Goal: Task Accomplishment & Management: Complete application form

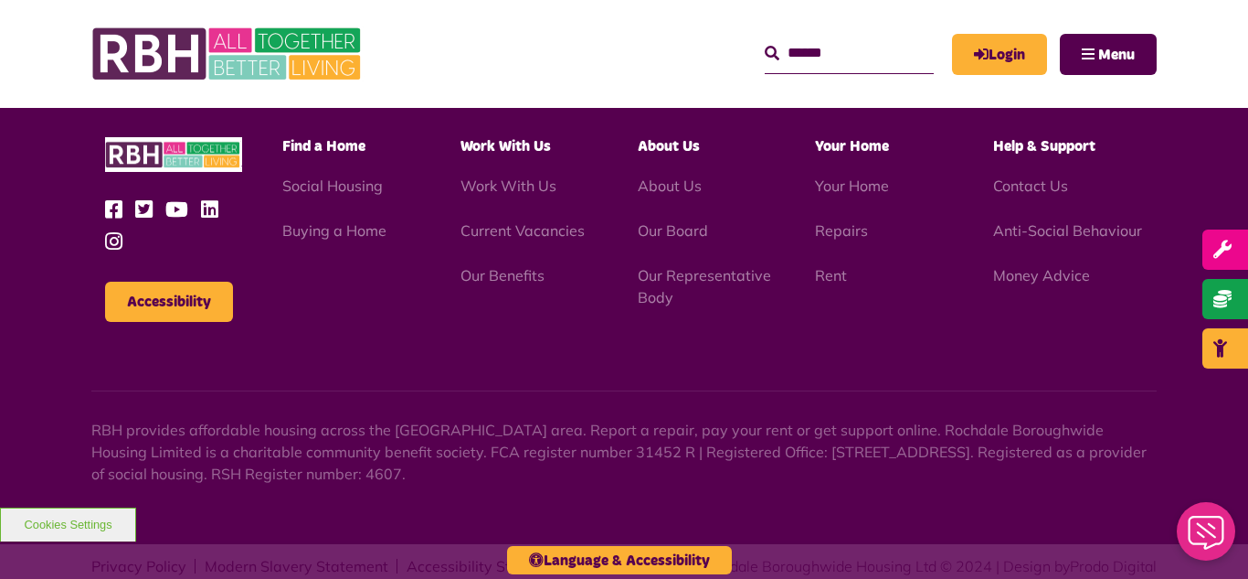
scroll to position [1915, 0]
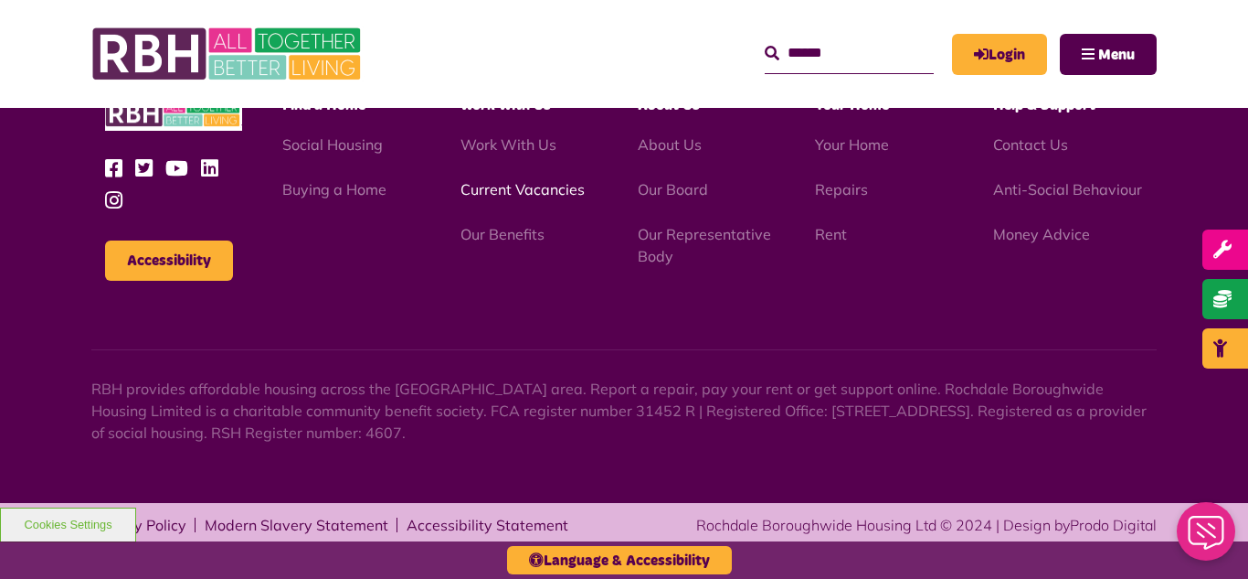
click at [527, 187] on link "Current Vacancies" at bounding box center [523, 189] width 124 height 18
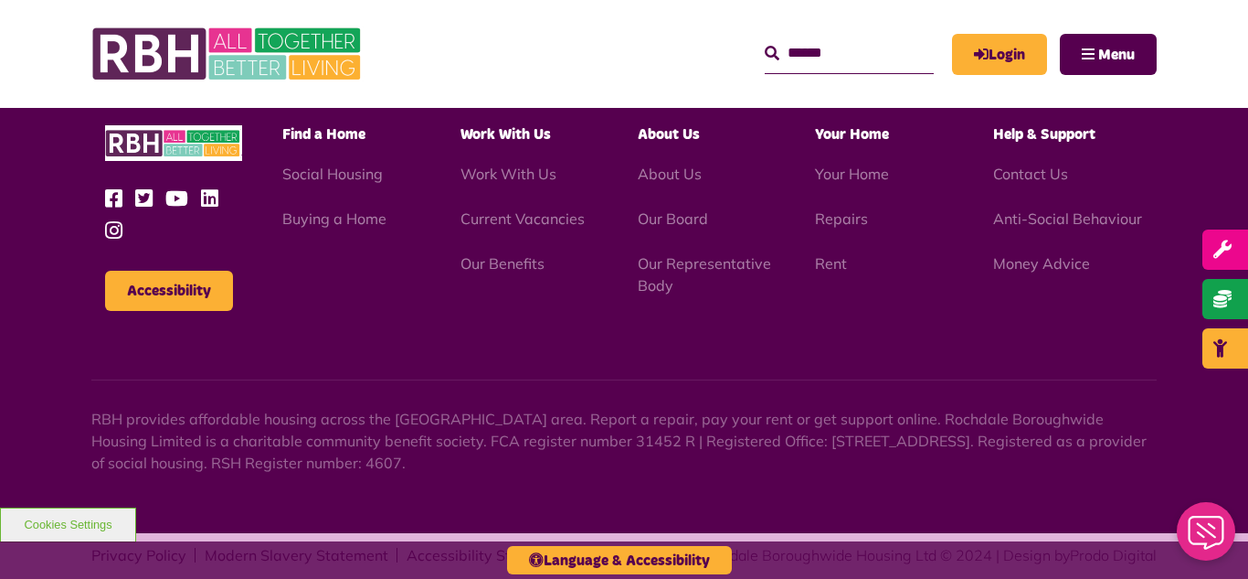
scroll to position [2148, 0]
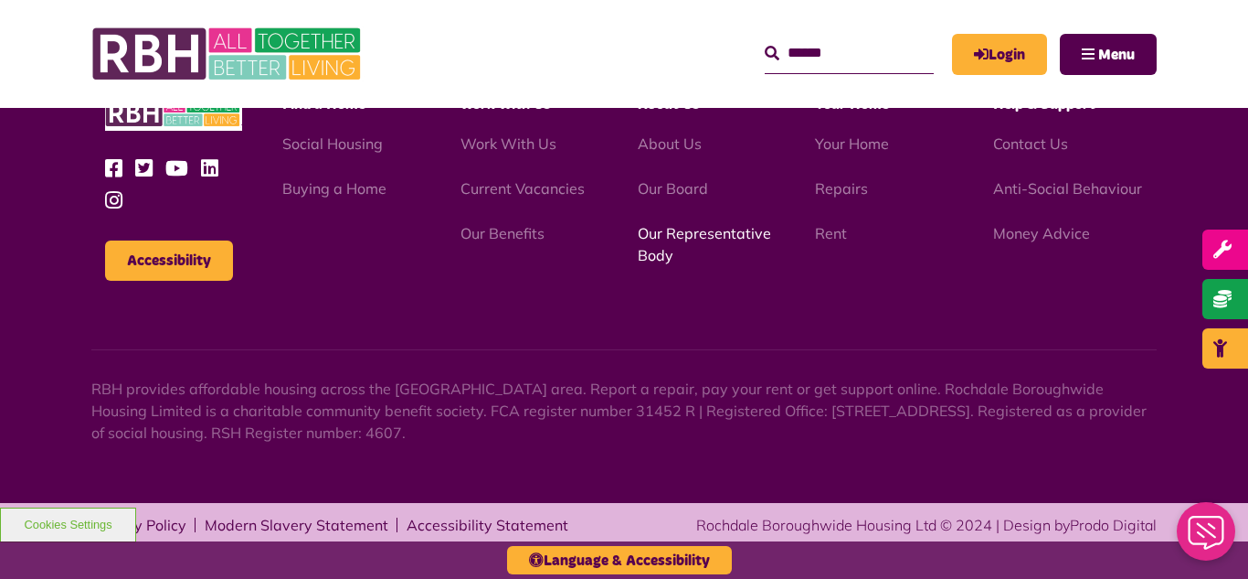
click at [710, 238] on link "Our Representative Body" at bounding box center [704, 244] width 133 height 40
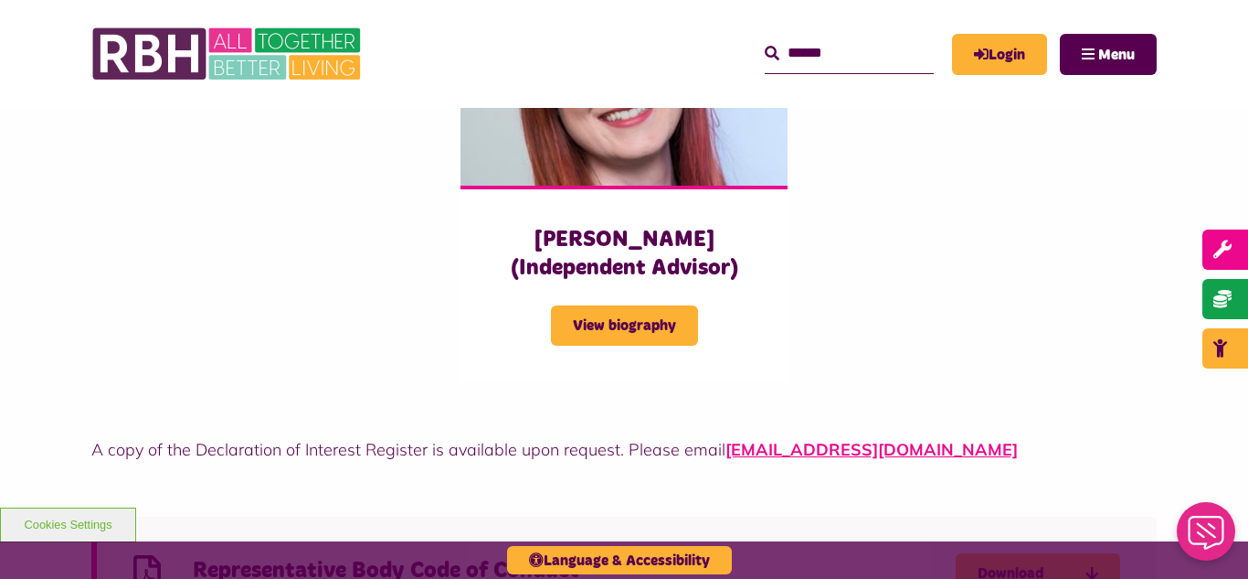
scroll to position [4716, 0]
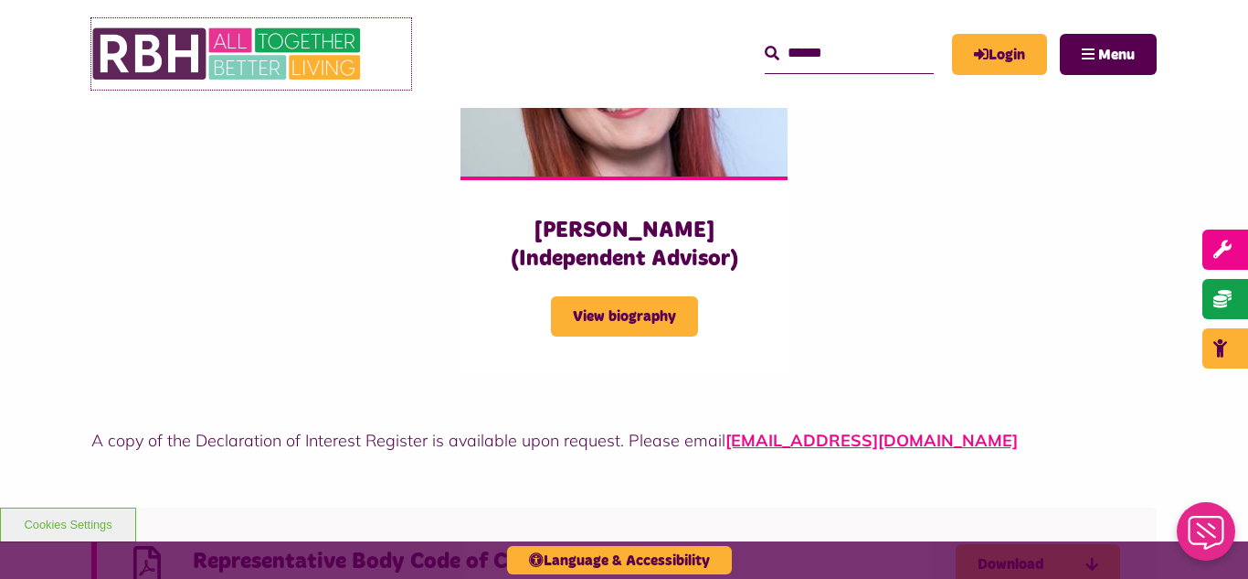
click at [280, 57] on img at bounding box center [228, 53] width 274 height 71
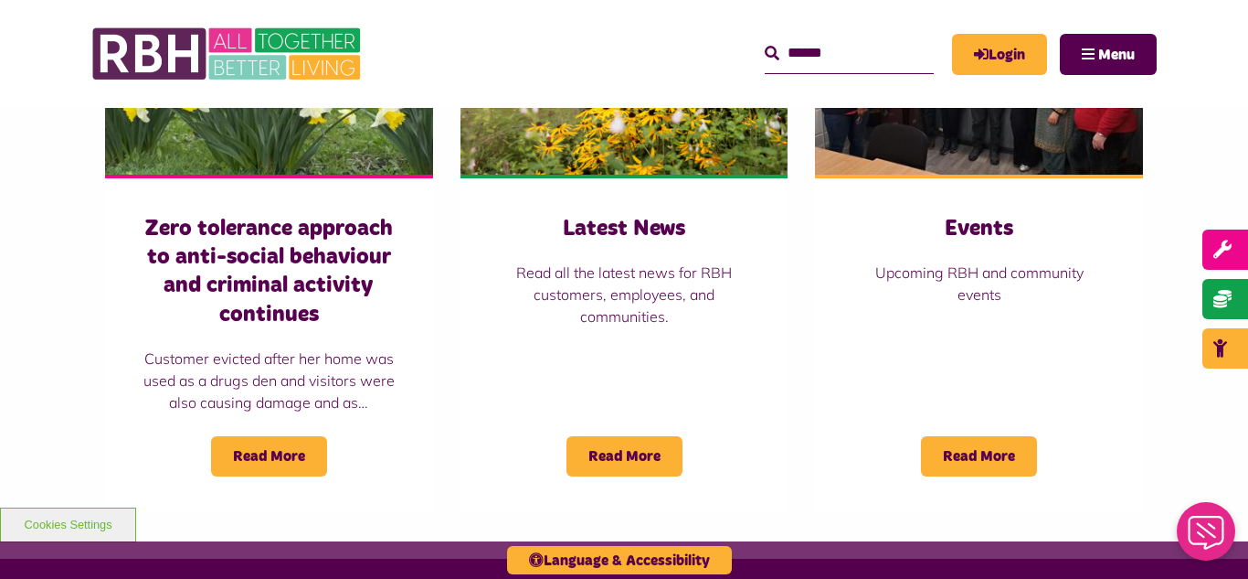
scroll to position [1499, 0]
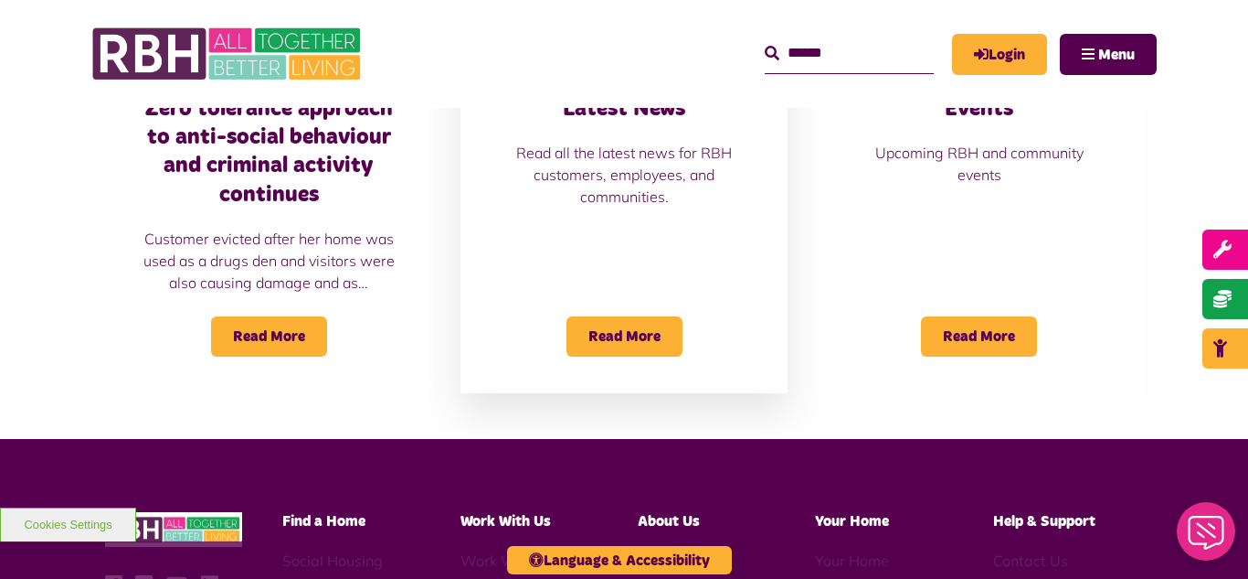
click at [611, 154] on p "Read all the latest news for RBH customers, employees, and communities." at bounding box center [624, 175] width 255 height 66
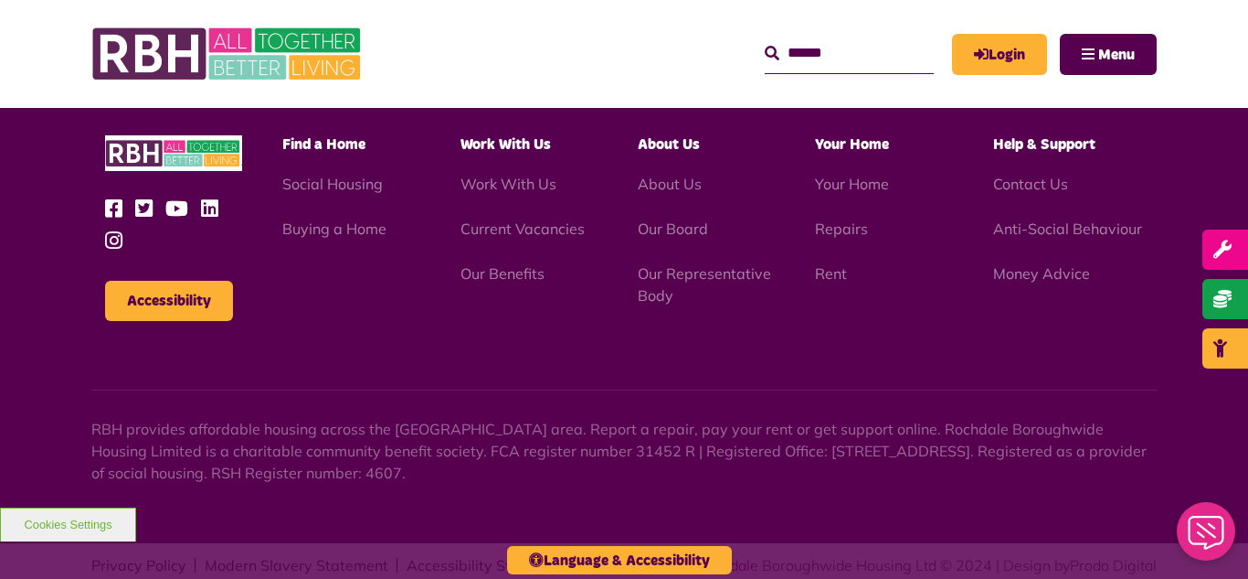
scroll to position [1990, 0]
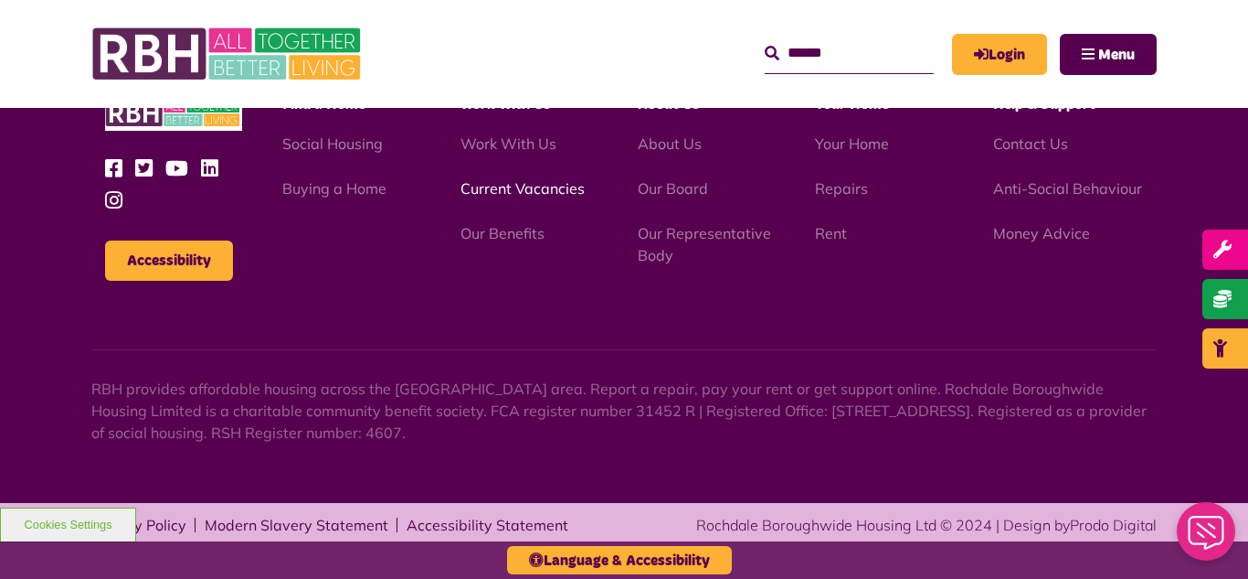
click at [497, 189] on link "Current Vacancies" at bounding box center [523, 188] width 124 height 18
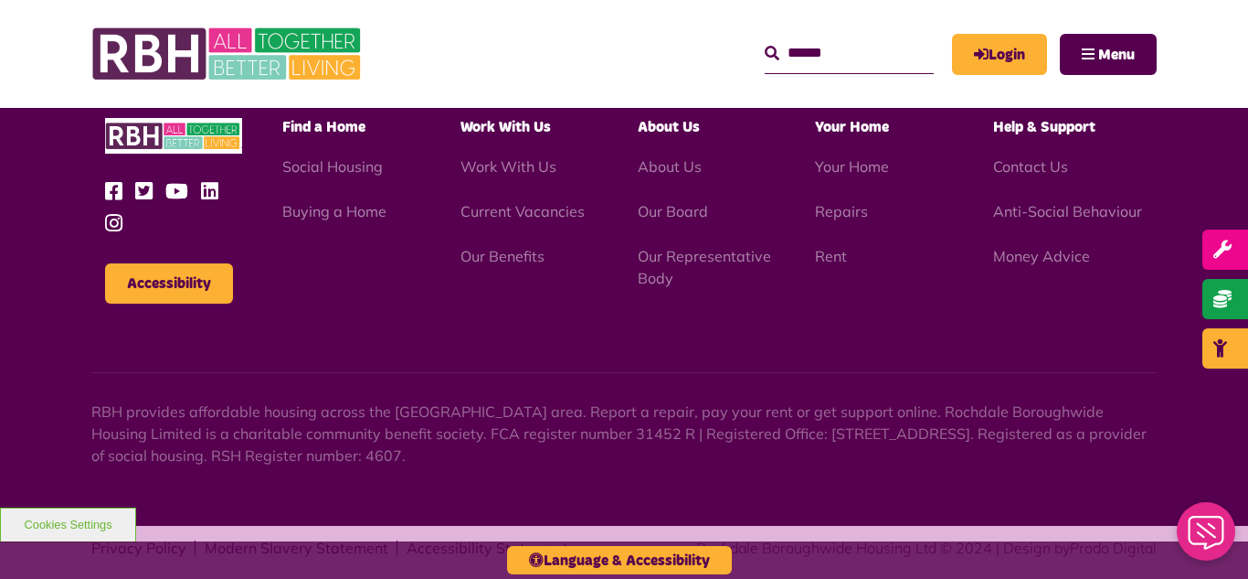
scroll to position [2148, 0]
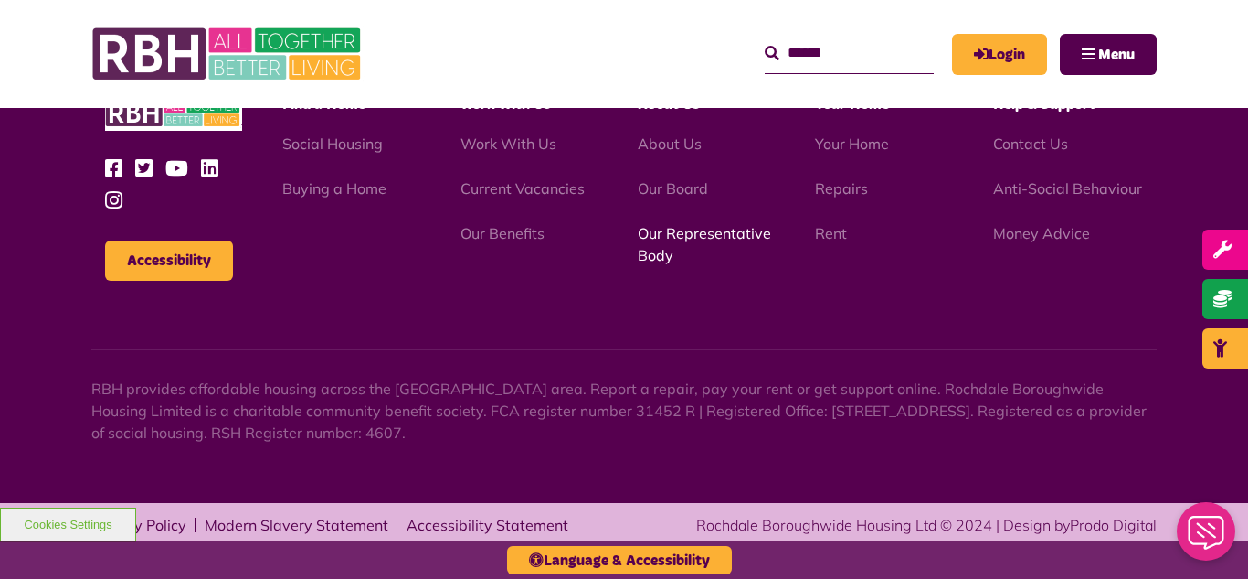
click at [699, 229] on link "Our Representative Body" at bounding box center [704, 244] width 133 height 40
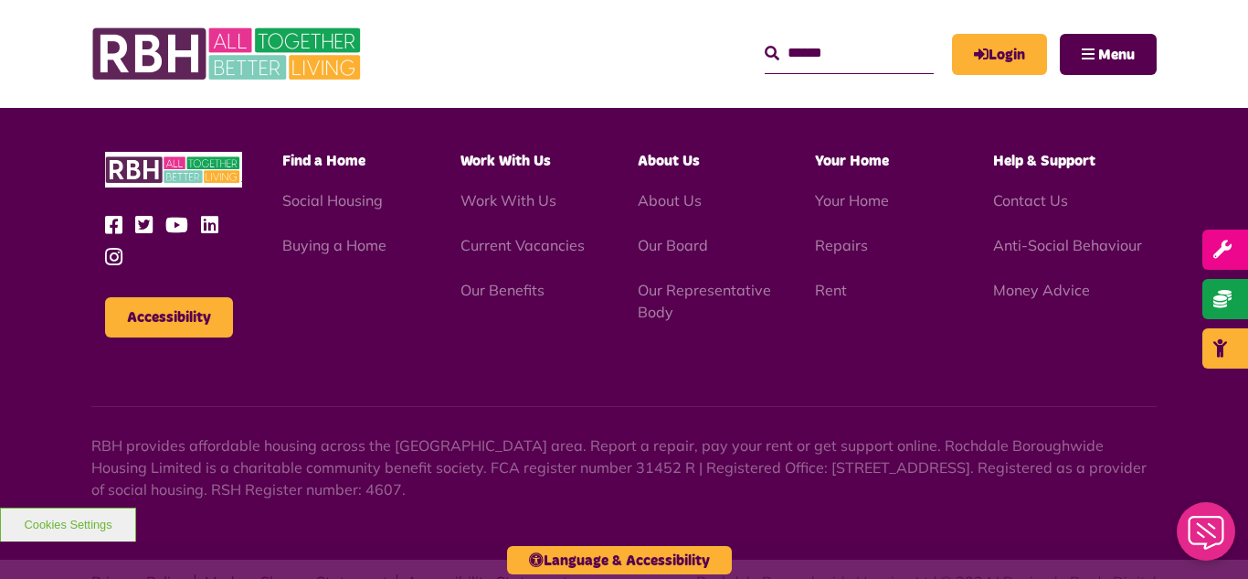
scroll to position [5306, 0]
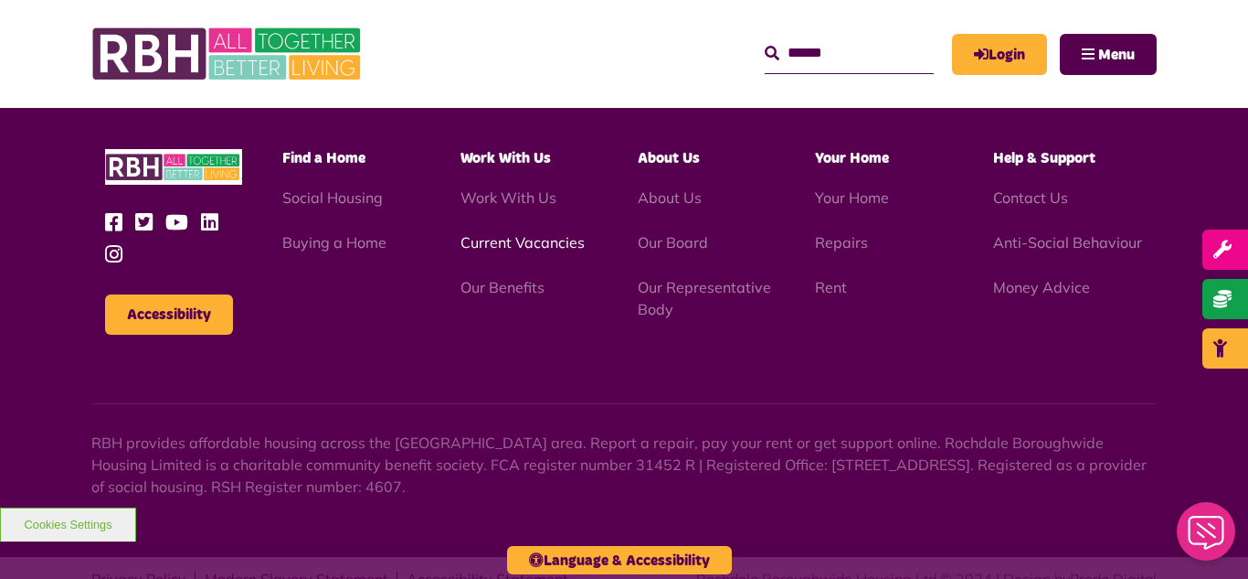
click at [507, 233] on link "Current Vacancies" at bounding box center [523, 242] width 124 height 18
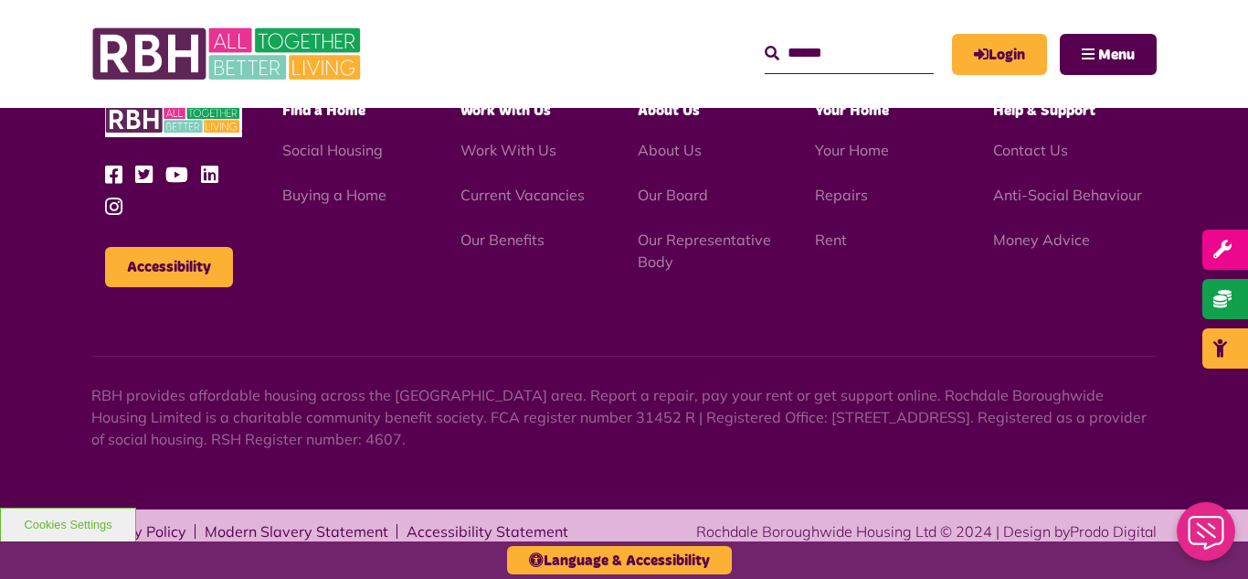
scroll to position [2148, 0]
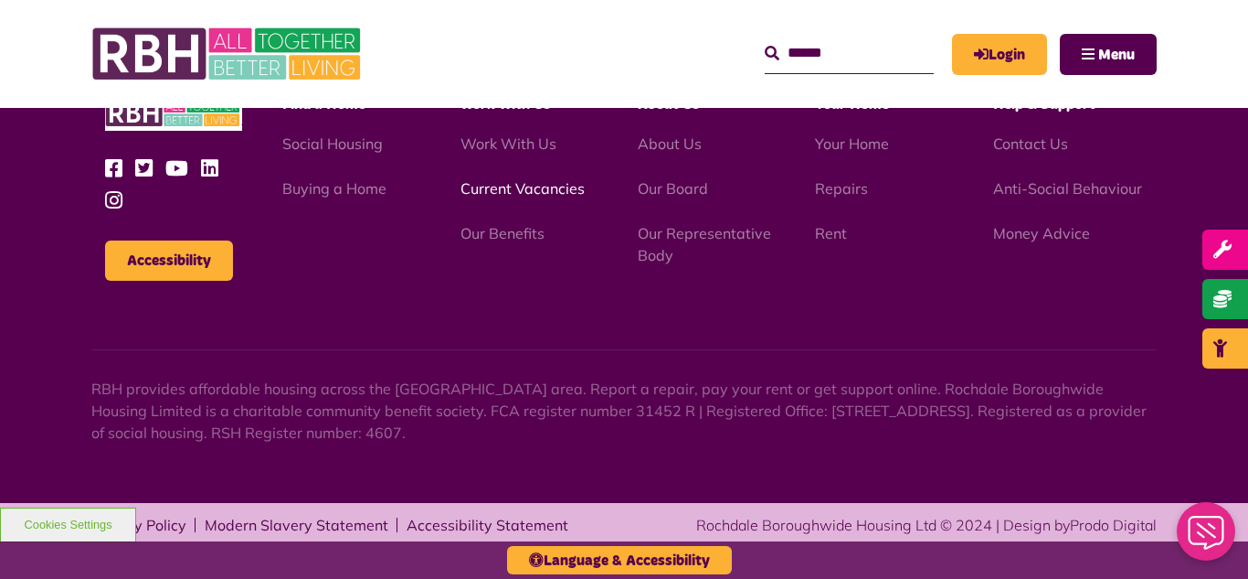
click at [533, 189] on link "Current Vacancies" at bounding box center [523, 188] width 124 height 18
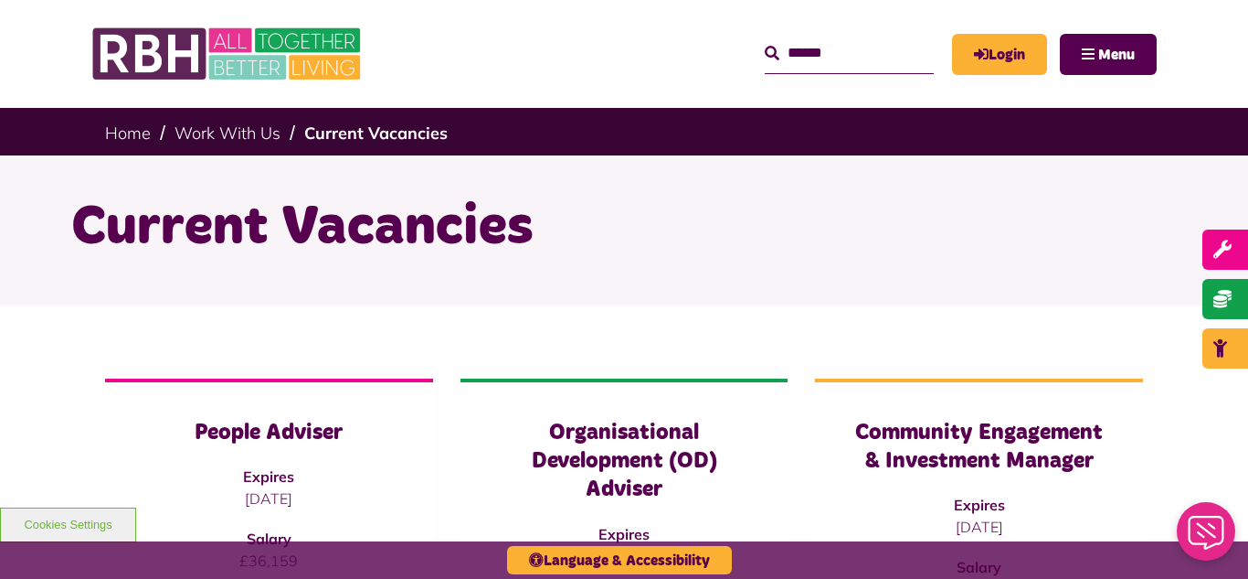
click at [45, 239] on div "Current Vacancies" at bounding box center [624, 230] width 1248 height 150
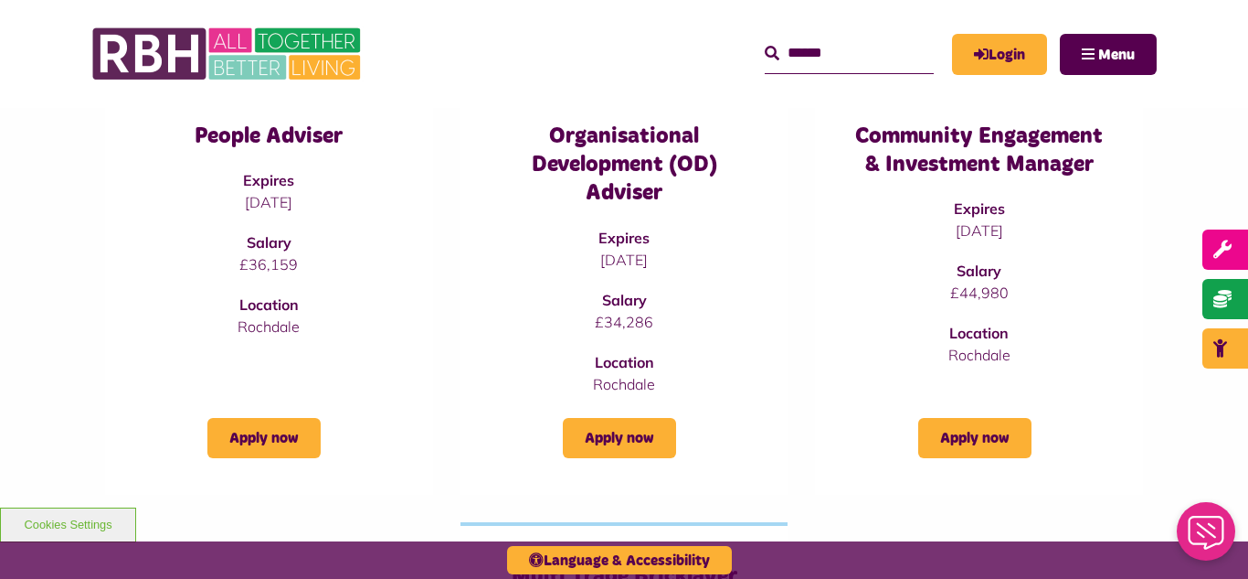
scroll to position [292, 0]
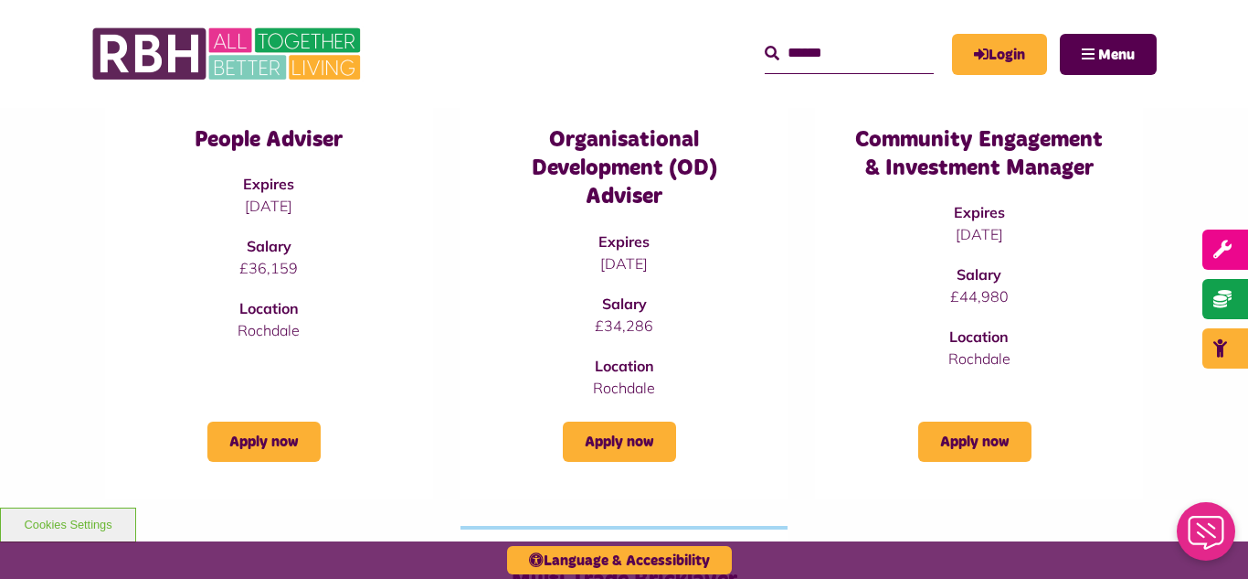
click at [19, 134] on div "People Adviser Expires 19/09/2025 Salary £36,159 Location Rochdale Apply now Or…" at bounding box center [624, 535] width 1248 height 1045
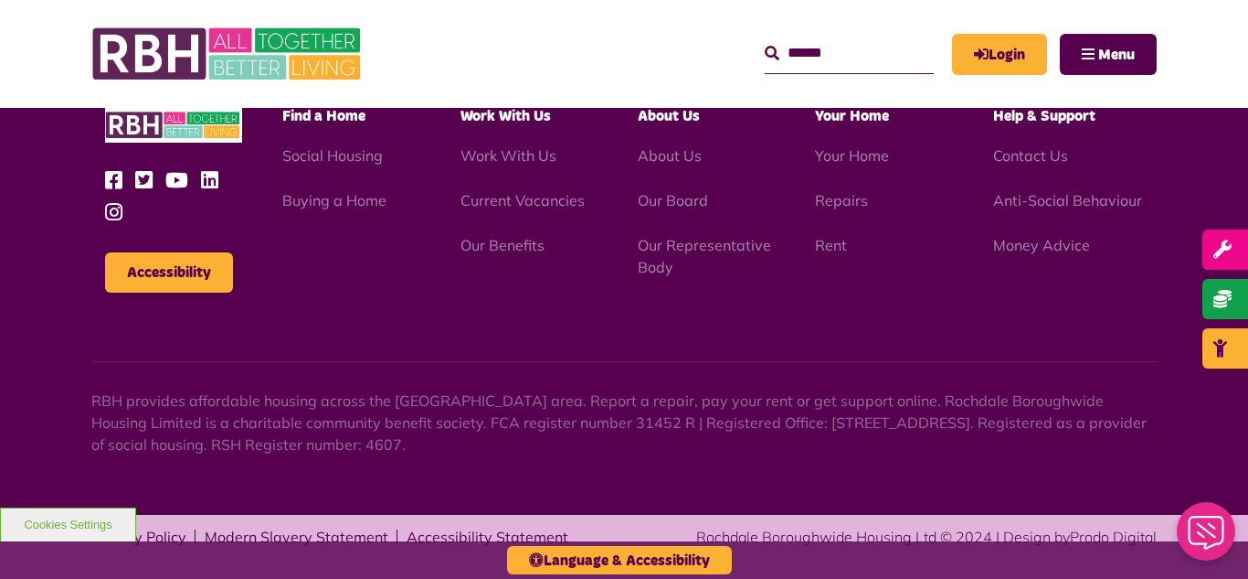
scroll to position [2148, 0]
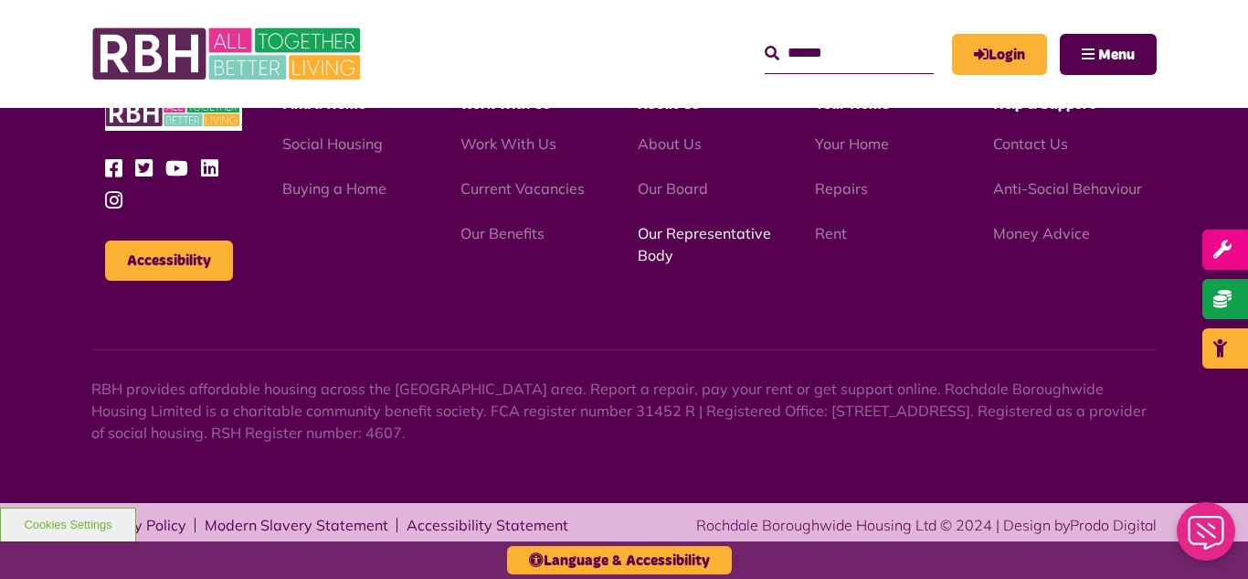
click at [693, 237] on link "Our Representative Body" at bounding box center [704, 244] width 133 height 40
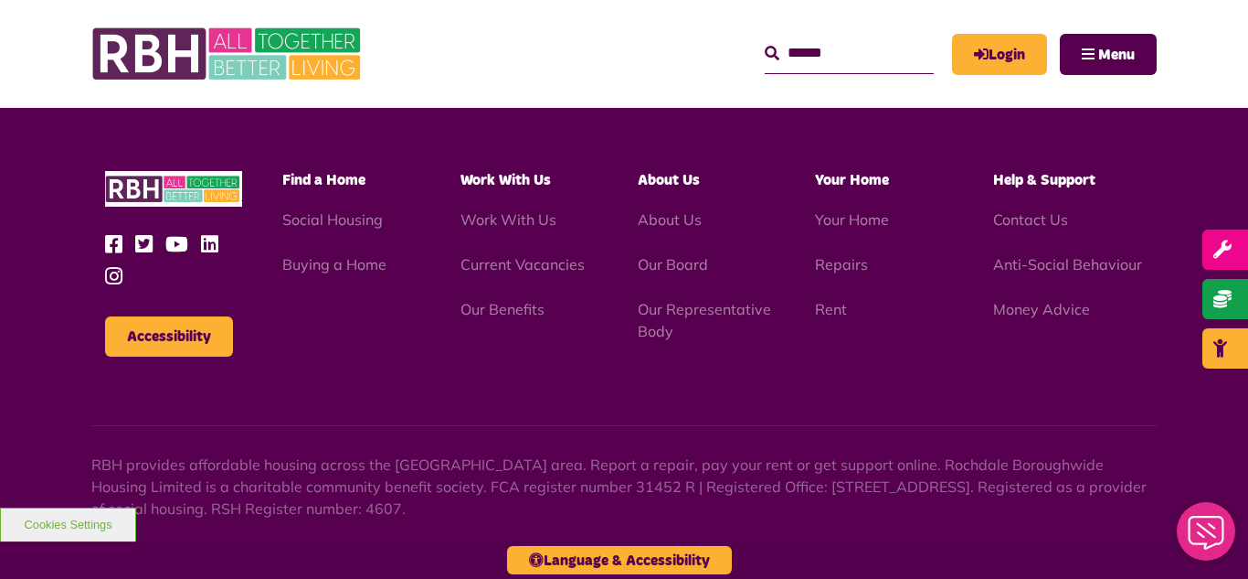
scroll to position [5306, 0]
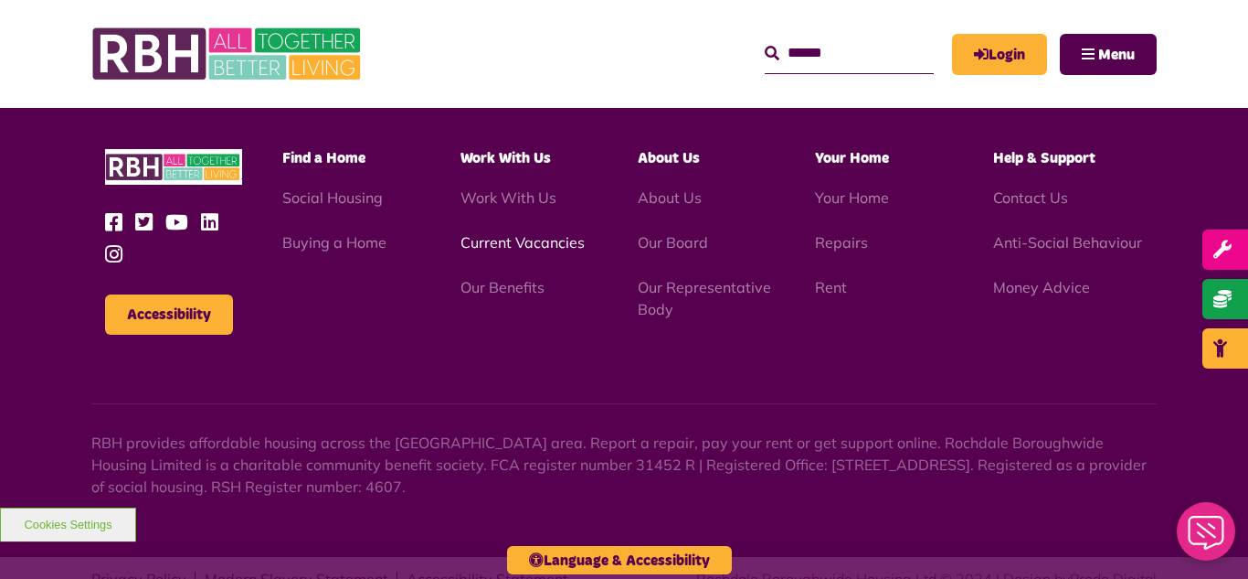
click at [515, 233] on link "Current Vacancies" at bounding box center [523, 242] width 124 height 18
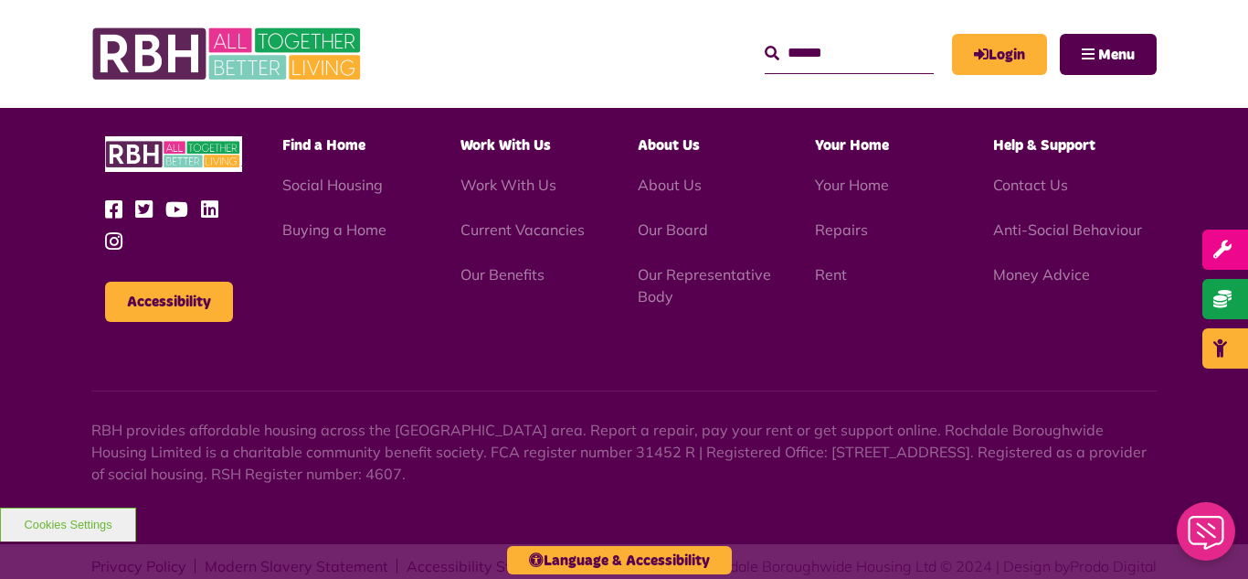
scroll to position [2148, 0]
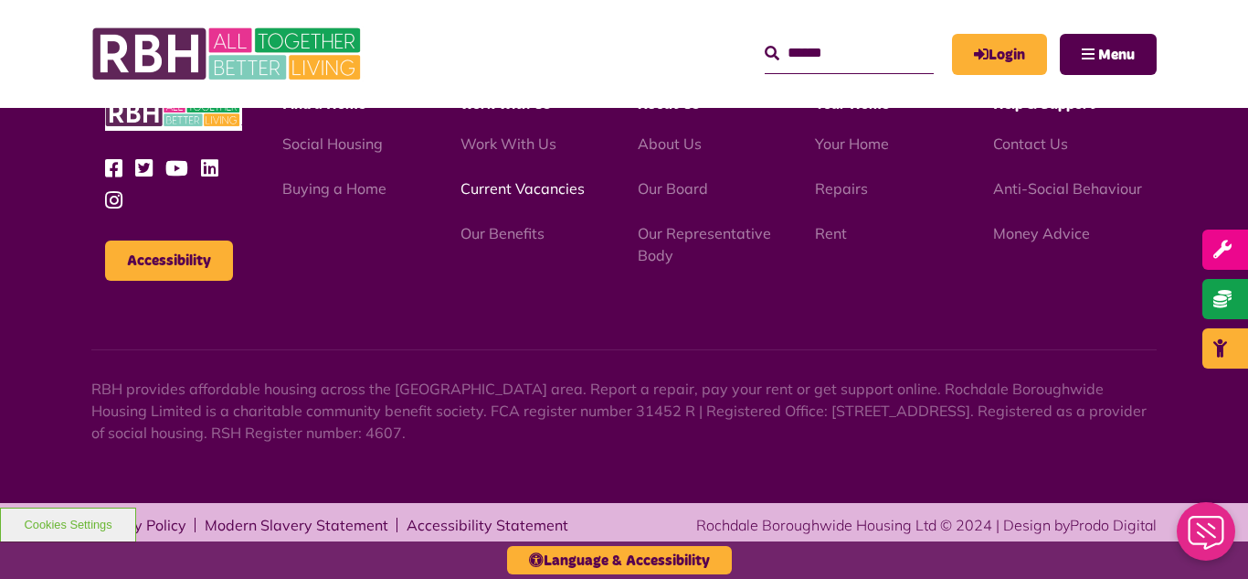
click at [493, 191] on link "Current Vacancies" at bounding box center [523, 188] width 124 height 18
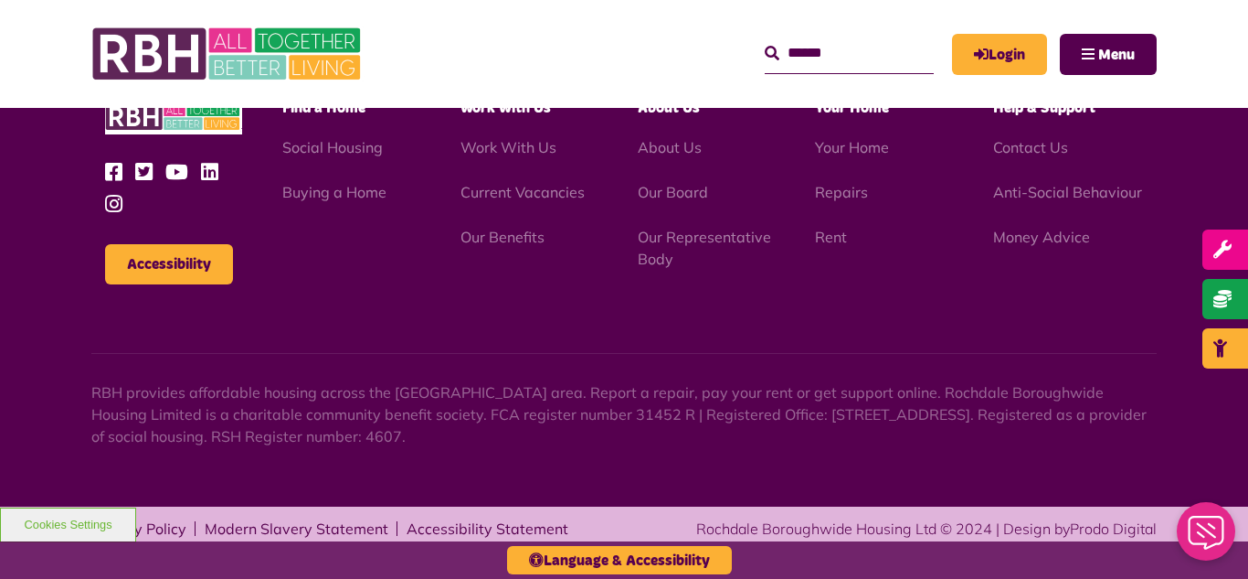
scroll to position [2148, 0]
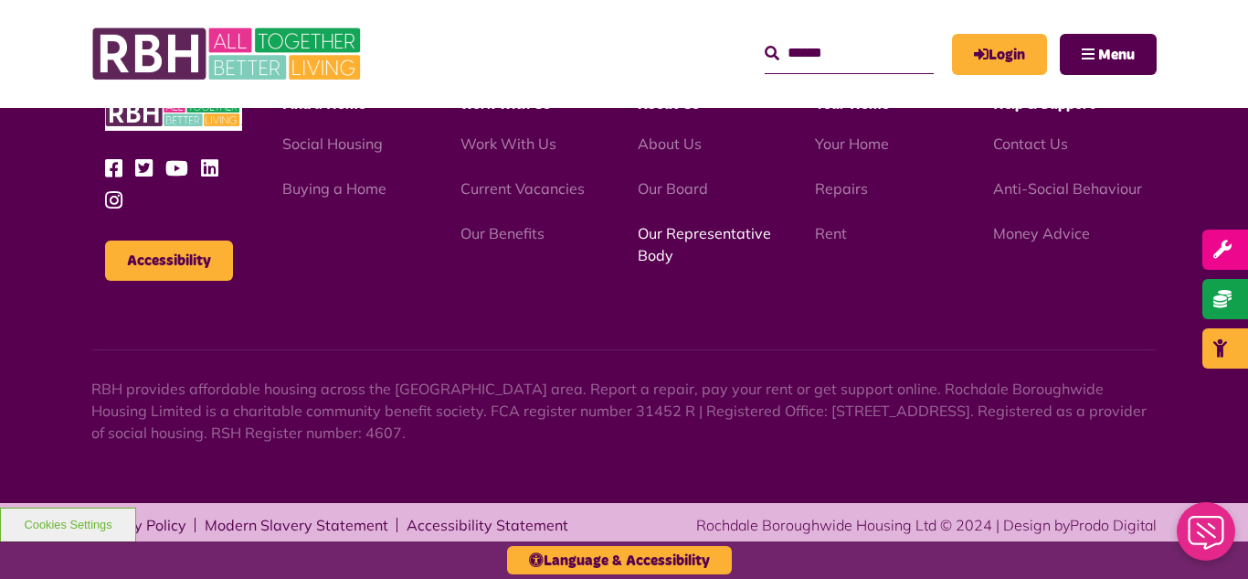
click at [682, 239] on link "Our Representative Body" at bounding box center [704, 244] width 133 height 40
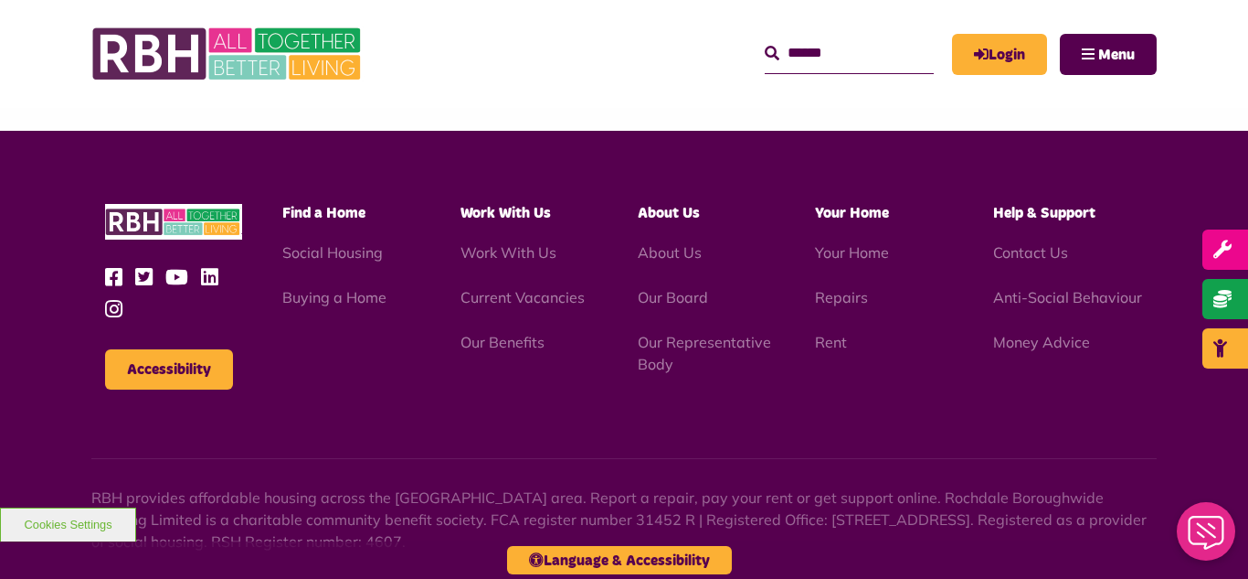
scroll to position [5306, 0]
